Goal: Browse casually

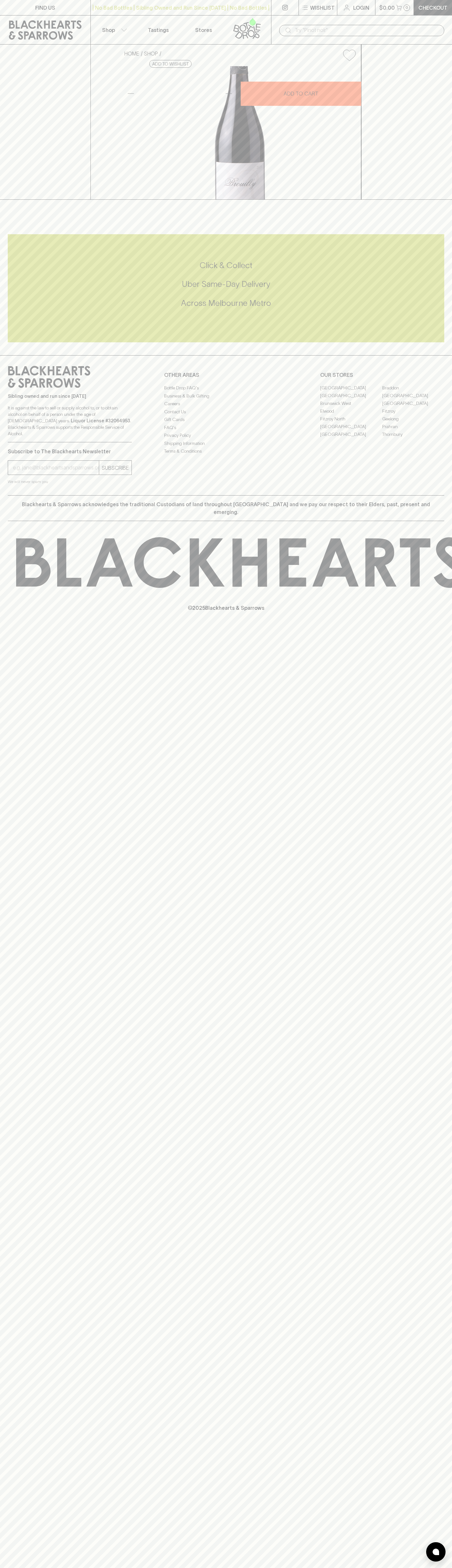
click at [420, 1278] on div "FIND US | No Bad Bottles | Sibling Owned and Run Since [DATE] | No Bad Bottles …" at bounding box center [226, 784] width 452 height 1568
click at [112, 1567] on html "FIND US | No Bad Bottles | Sibling Owned and Run Since [DATE] | No Bad Bottles …" at bounding box center [226, 784] width 452 height 1568
click at [8, 1354] on div "FIND US | No Bad Bottles | Sibling Owned and Run Since [DATE] | No Bad Bottles …" at bounding box center [226, 784] width 452 height 1568
